Goal: Information Seeking & Learning: Learn about a topic

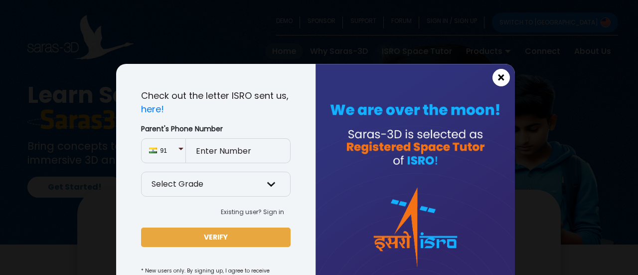
click at [497, 72] on span "×" at bounding box center [501, 77] width 8 height 13
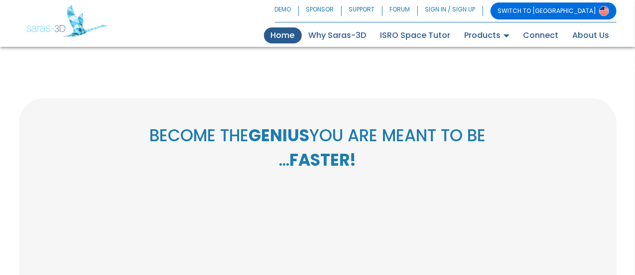
scroll to position [270, 0]
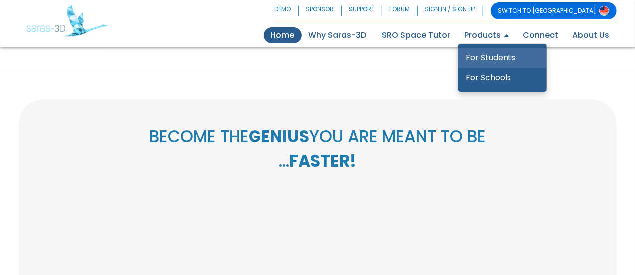
click at [497, 53] on link "For Students" at bounding box center [502, 58] width 89 height 20
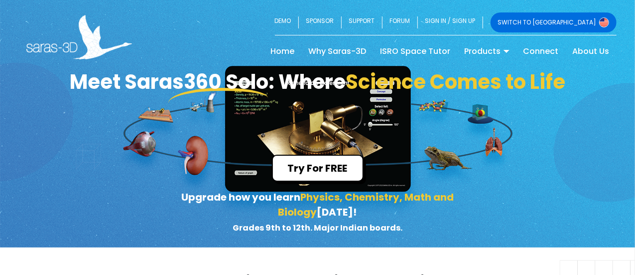
click at [364, 178] on div "Try For FREE Upgrade how you learn Physics, Chemistry, Math and Biology today! …" at bounding box center [318, 198] width 424 height 88
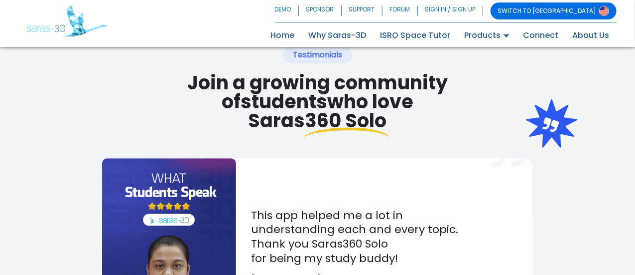
scroll to position [1260, 0]
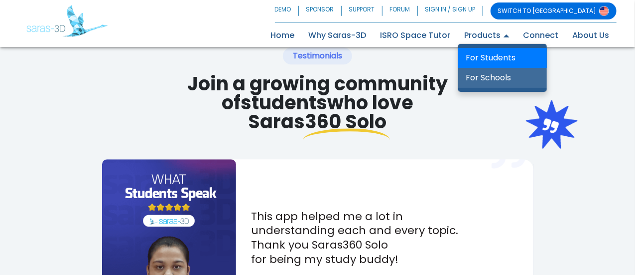
click at [481, 71] on link "For Schools" at bounding box center [502, 78] width 89 height 20
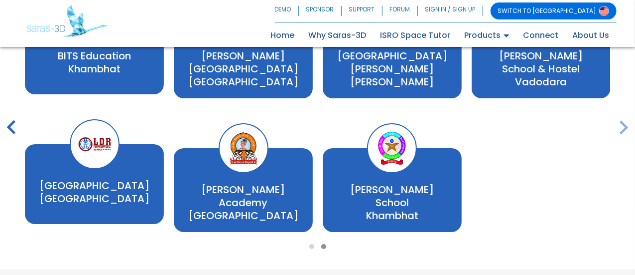
scroll to position [1771, 0]
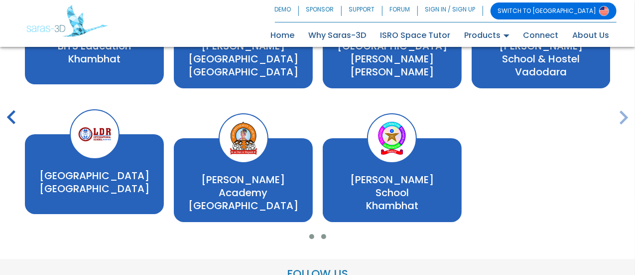
click at [313, 234] on span at bounding box center [311, 236] width 5 height 5
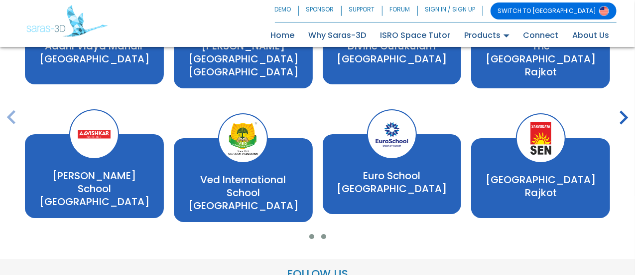
click at [326, 231] on button at bounding box center [324, 236] width 12 height 10
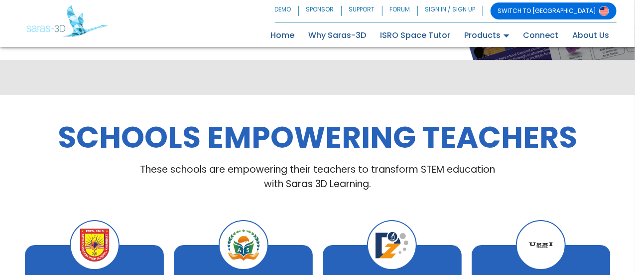
scroll to position [1528, 0]
